Goal: Information Seeking & Learning: Check status

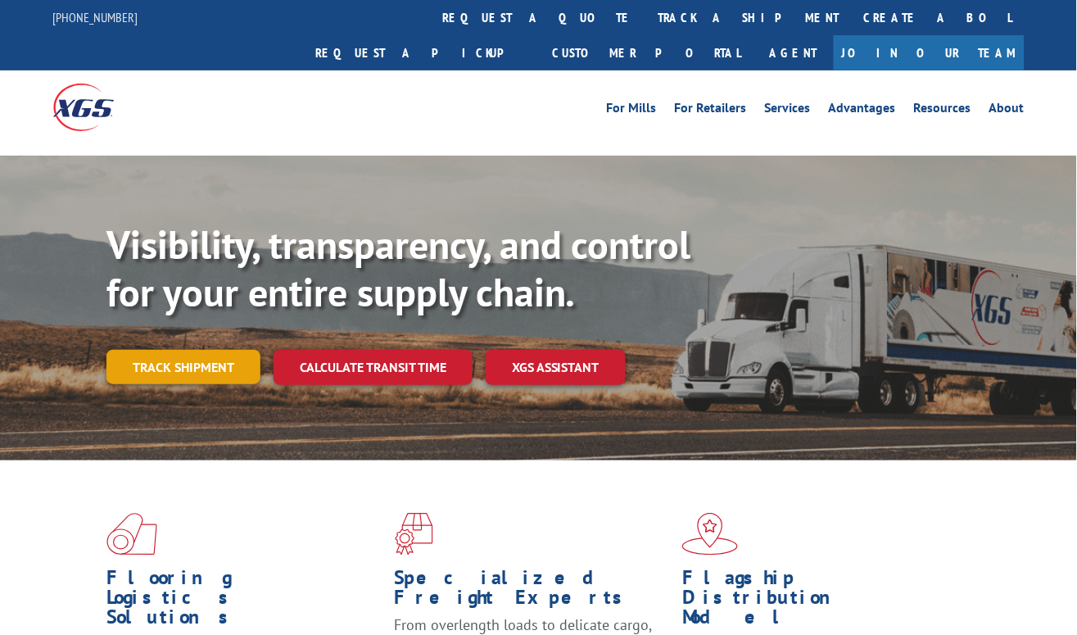
click at [182, 350] on link "Track shipment" at bounding box center [183, 367] width 154 height 34
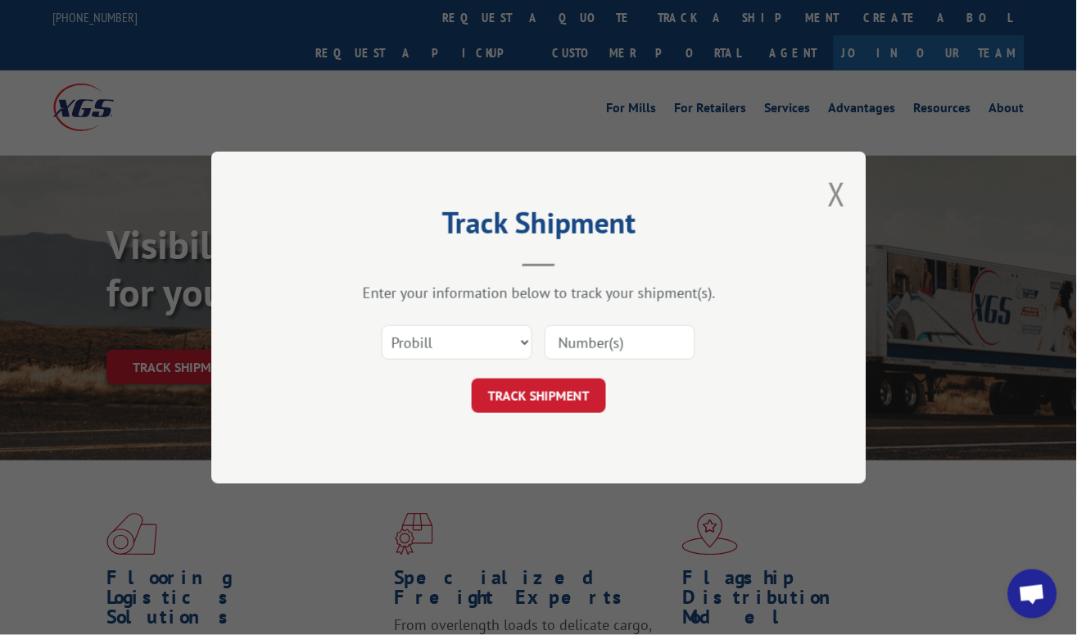
click at [679, 346] on input at bounding box center [620, 342] width 151 height 34
paste input "16331918"
type input "16331918"
click at [539, 398] on button "TRACK SHIPMENT" at bounding box center [539, 395] width 134 height 34
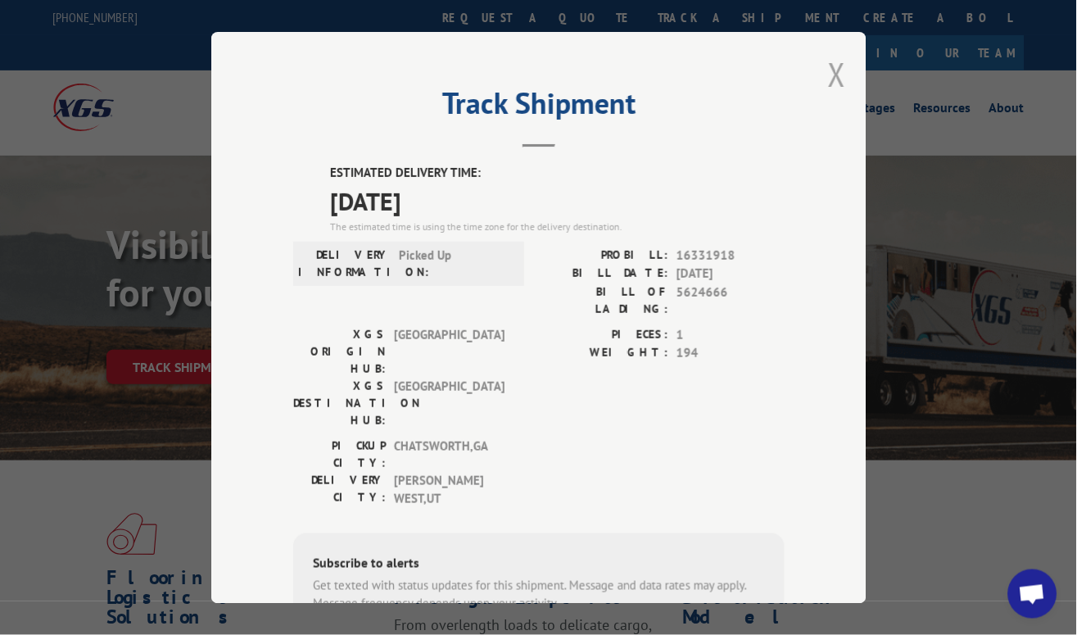
click at [828, 61] on button "Close modal" at bounding box center [837, 73] width 18 height 43
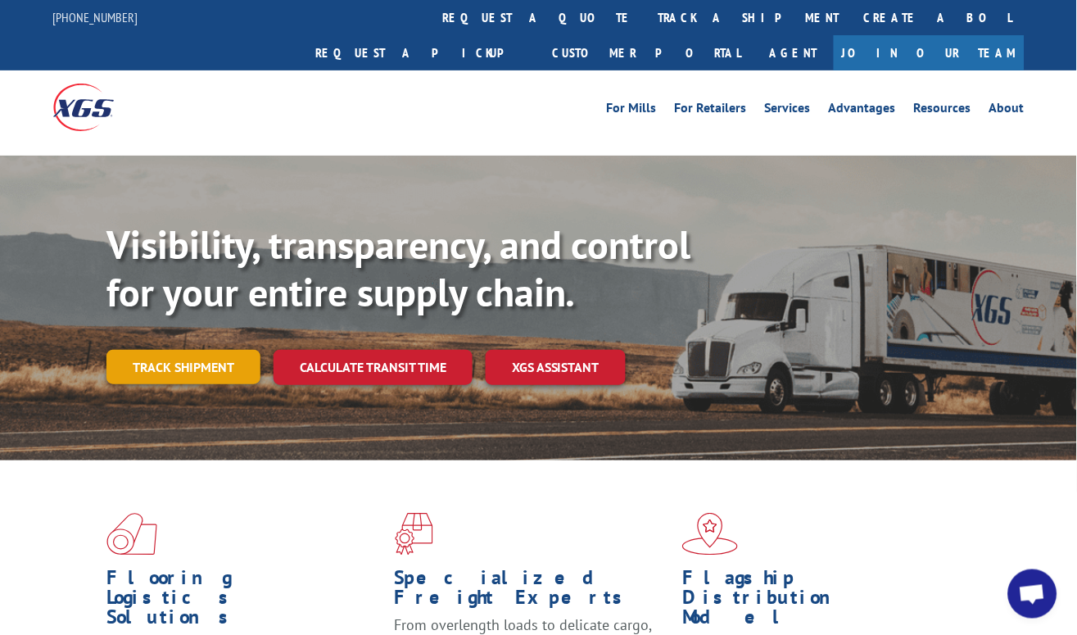
click at [228, 350] on link "Track shipment" at bounding box center [183, 367] width 154 height 34
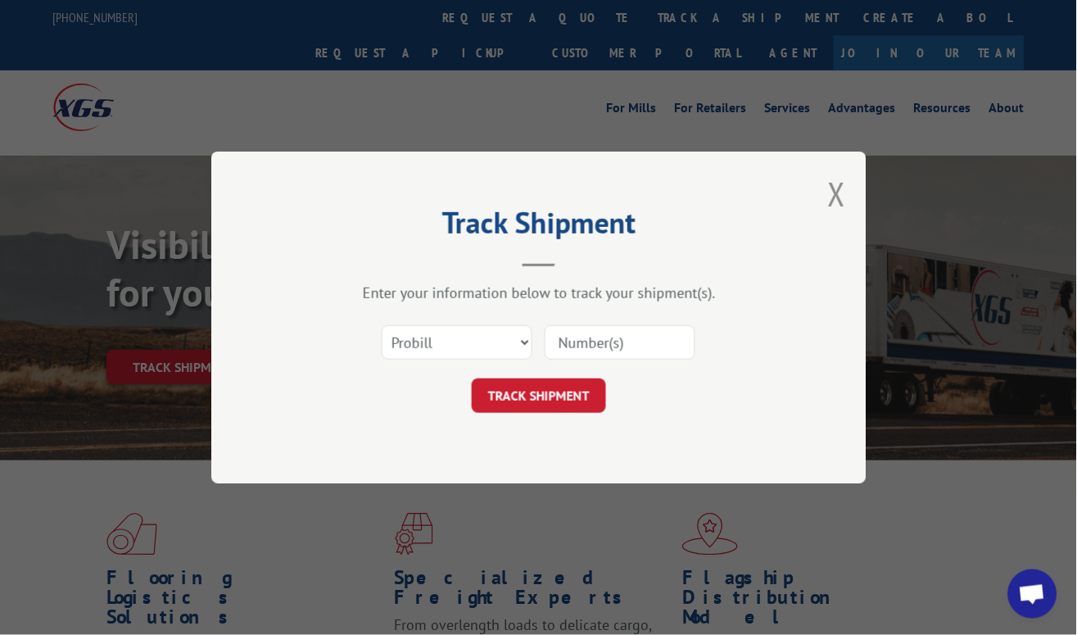
click at [601, 346] on input at bounding box center [620, 342] width 151 height 34
paste input "16331919"
type input "16331919"
click at [559, 387] on button "TRACK SHIPMENT" at bounding box center [539, 395] width 134 height 34
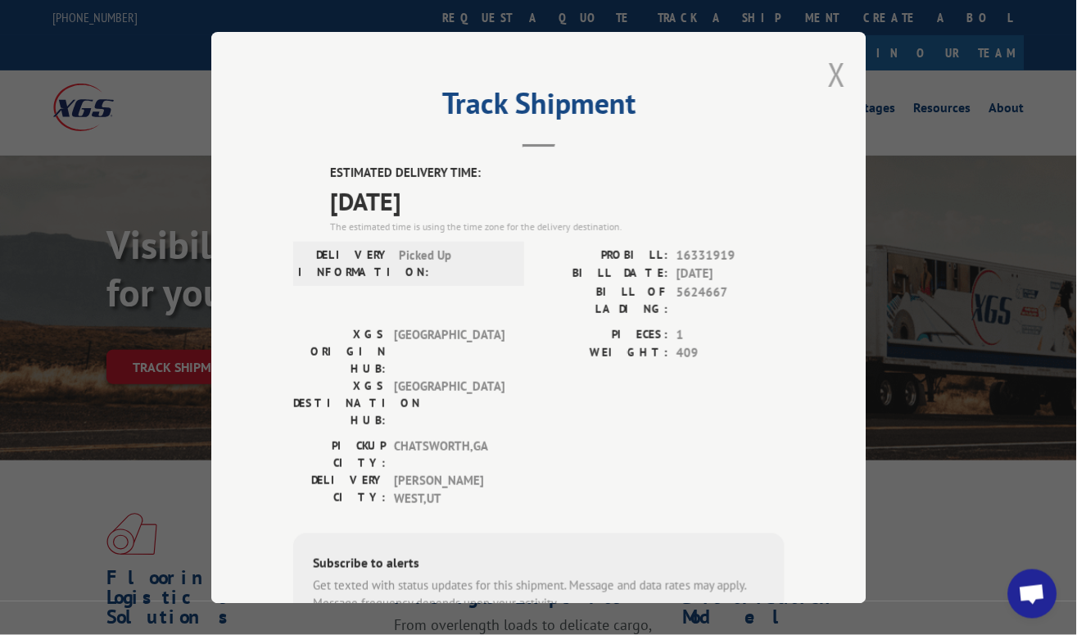
click at [828, 62] on button "Close modal" at bounding box center [837, 73] width 18 height 43
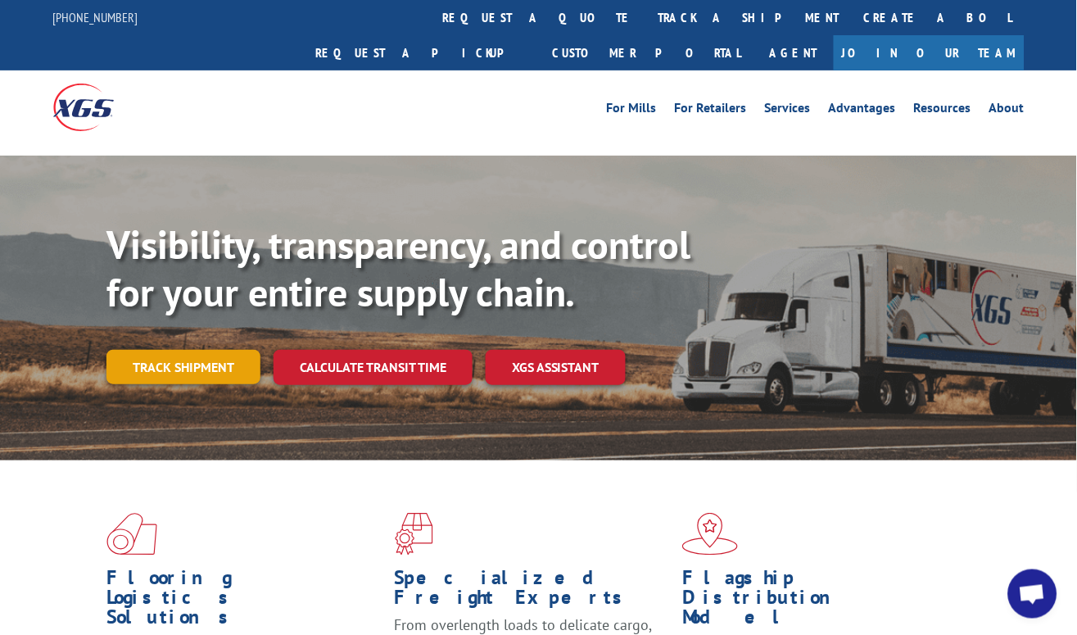
click at [229, 350] on link "Track shipment" at bounding box center [183, 367] width 154 height 34
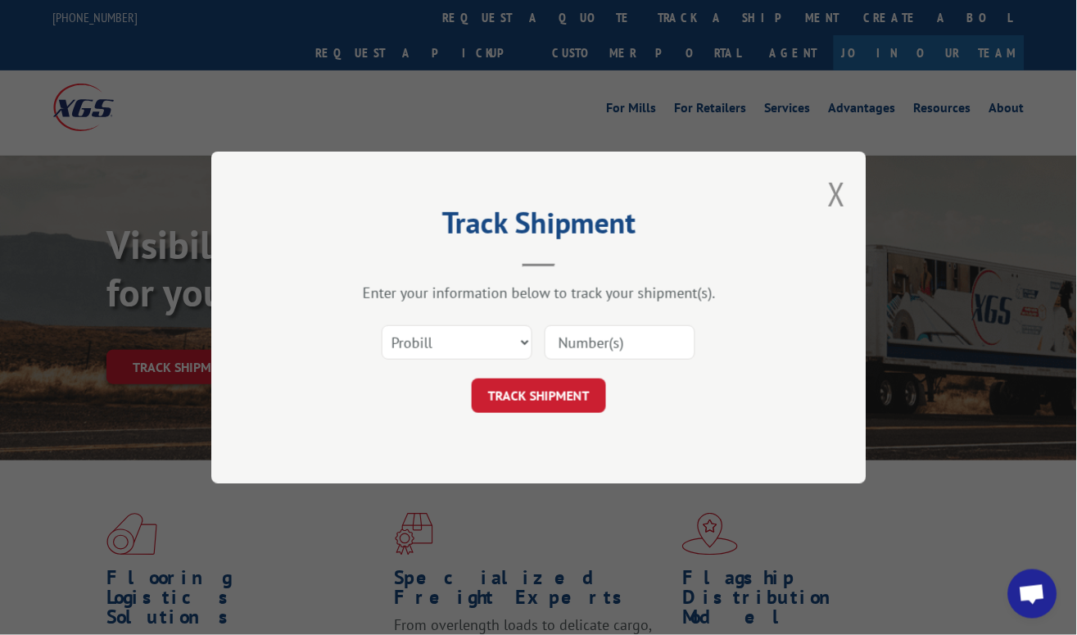
click at [645, 345] on input at bounding box center [620, 342] width 151 height 34
paste input "16331920"
type input "16331920"
click at [561, 391] on button "TRACK SHIPMENT" at bounding box center [539, 395] width 134 height 34
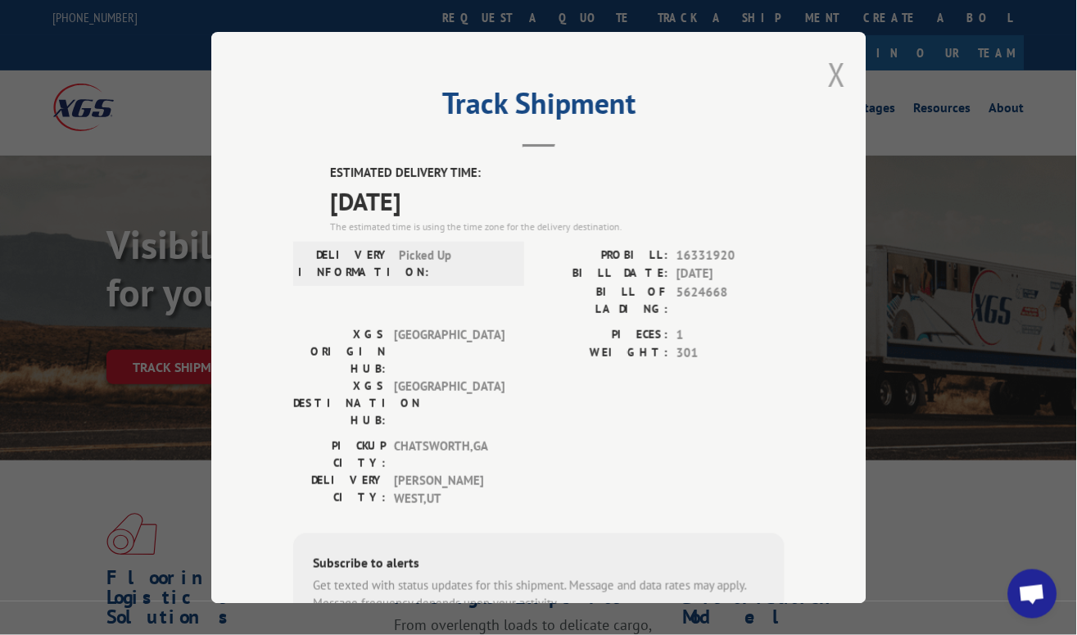
click at [828, 61] on button "Close modal" at bounding box center [837, 73] width 18 height 43
